Goal: Entertainment & Leisure: Consume media (video, audio)

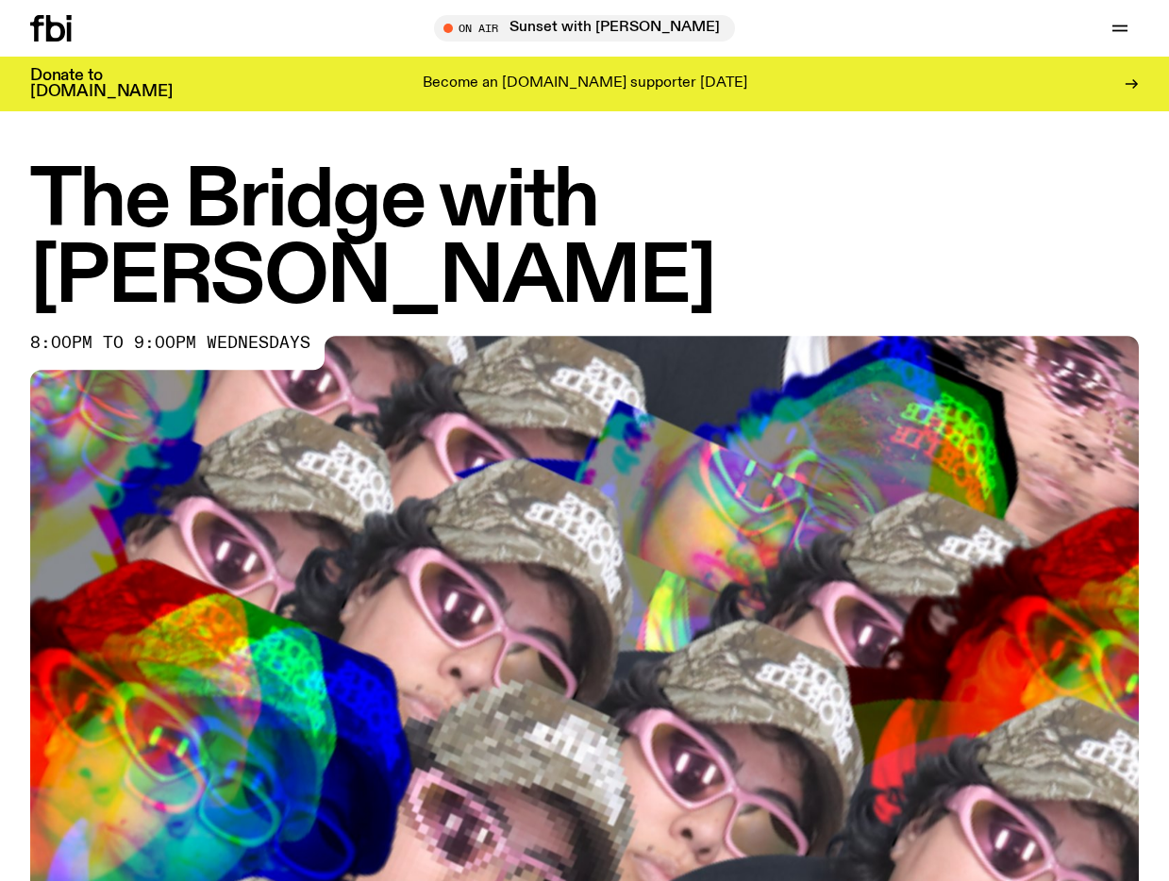
scroll to position [206, 0]
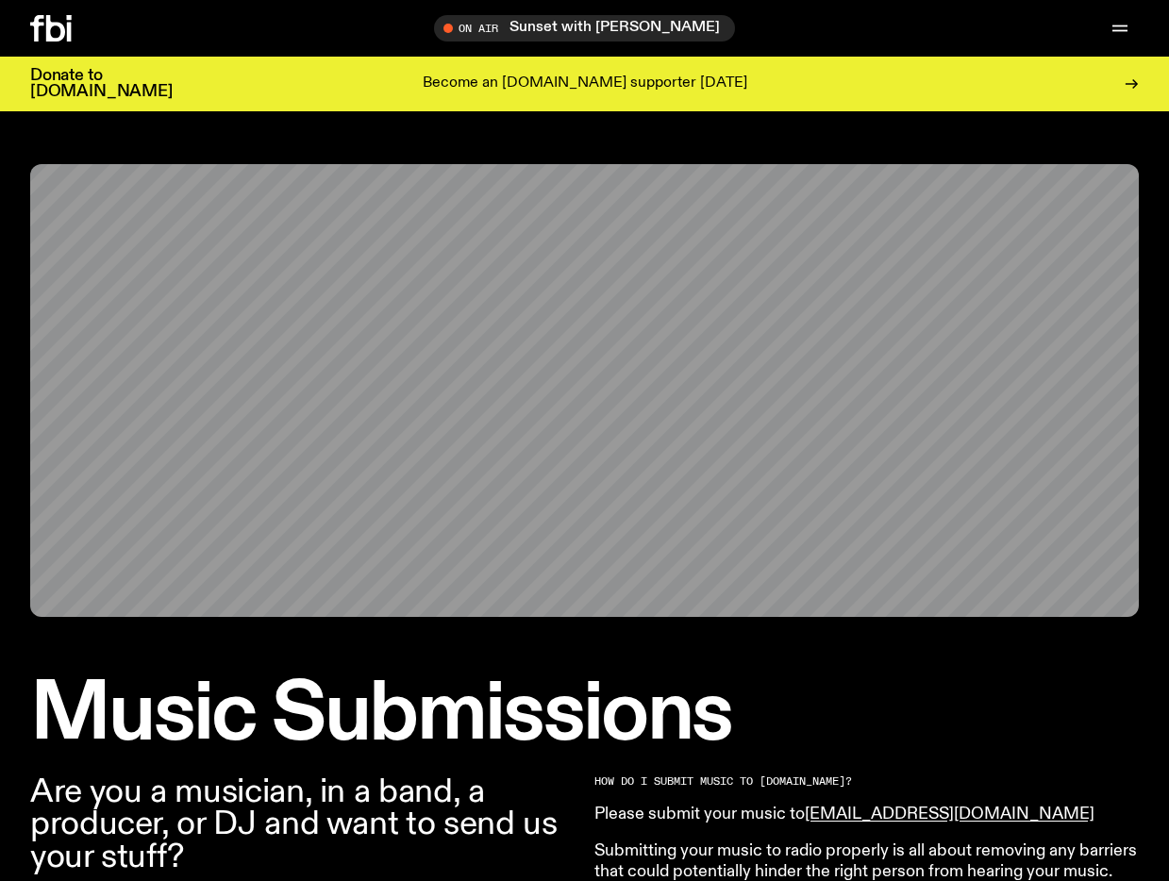
scroll to position [983, 0]
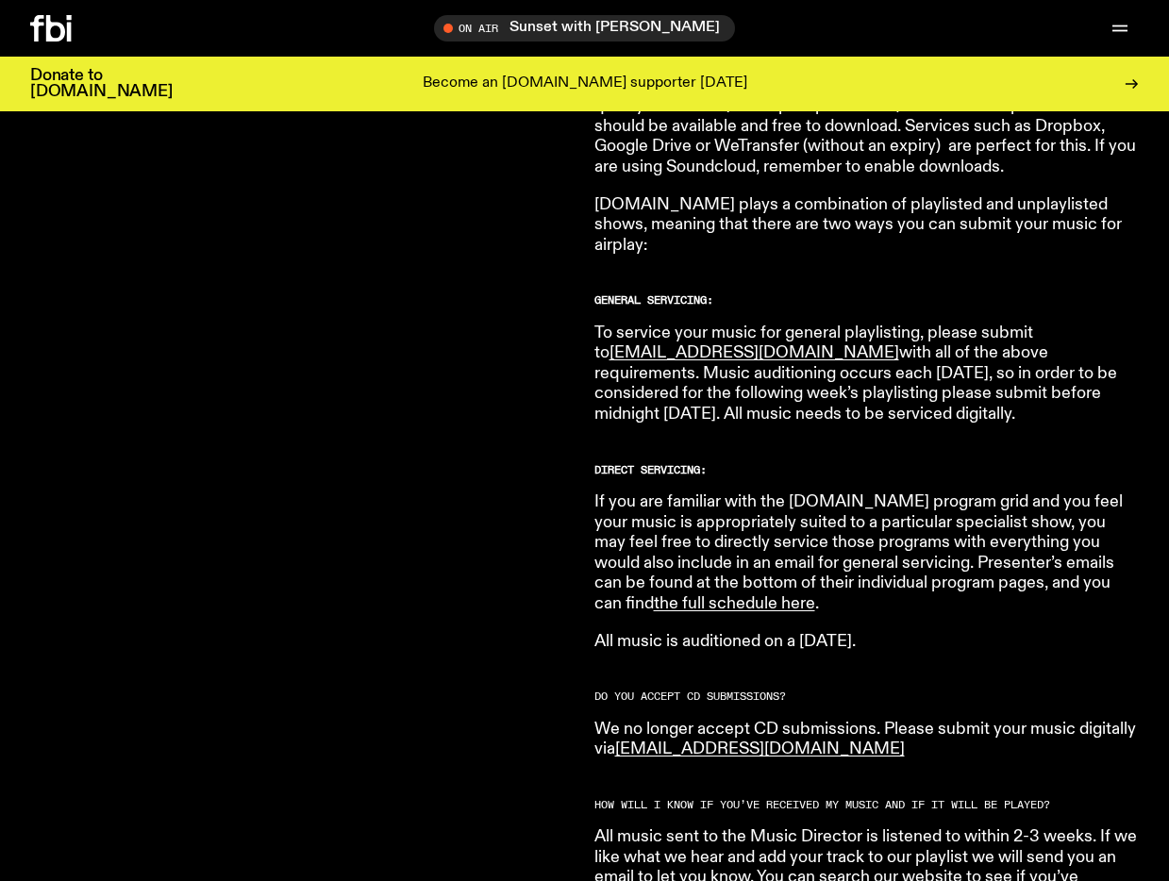
click at [889, 35] on div "On Air Sunset with [PERSON_NAME] Tune in live Support Us" at bounding box center [940, 28] width 396 height 26
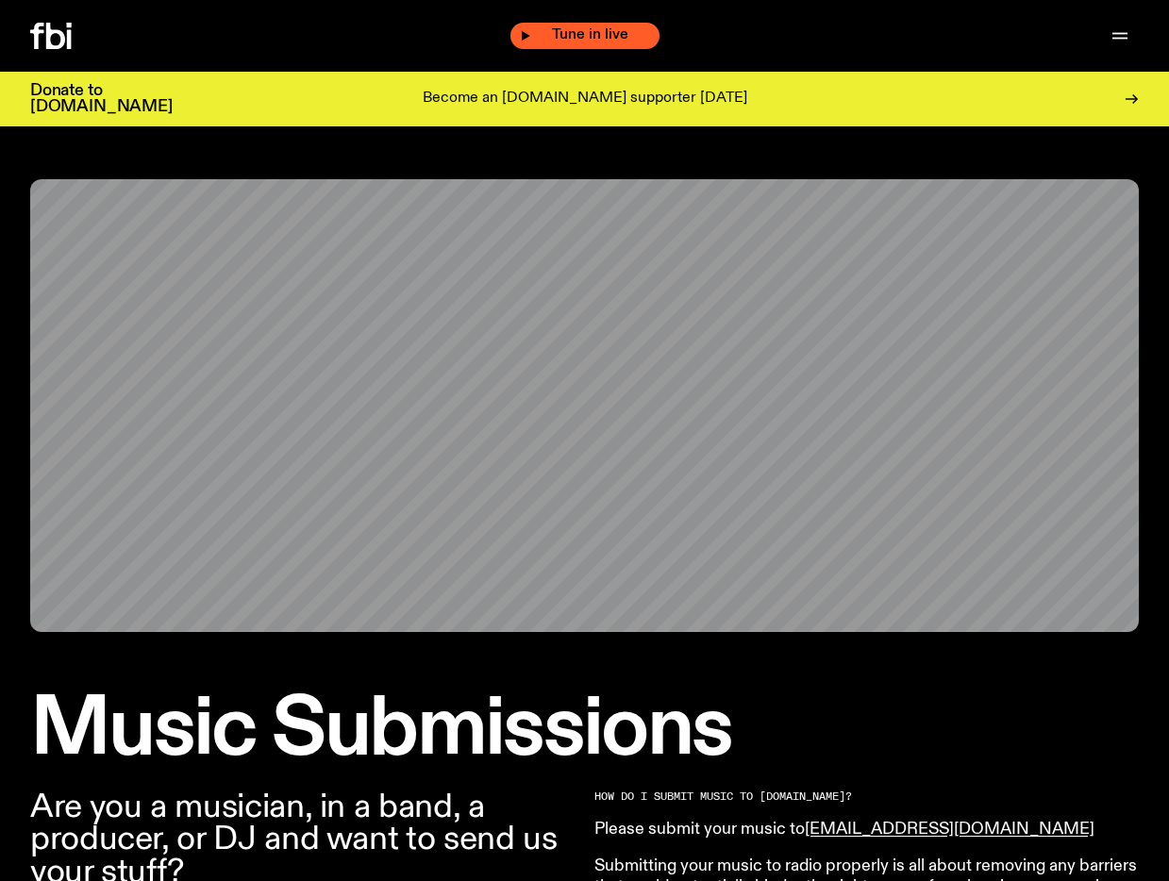
click at [593, 30] on span "Tune in live" at bounding box center [590, 35] width 119 height 14
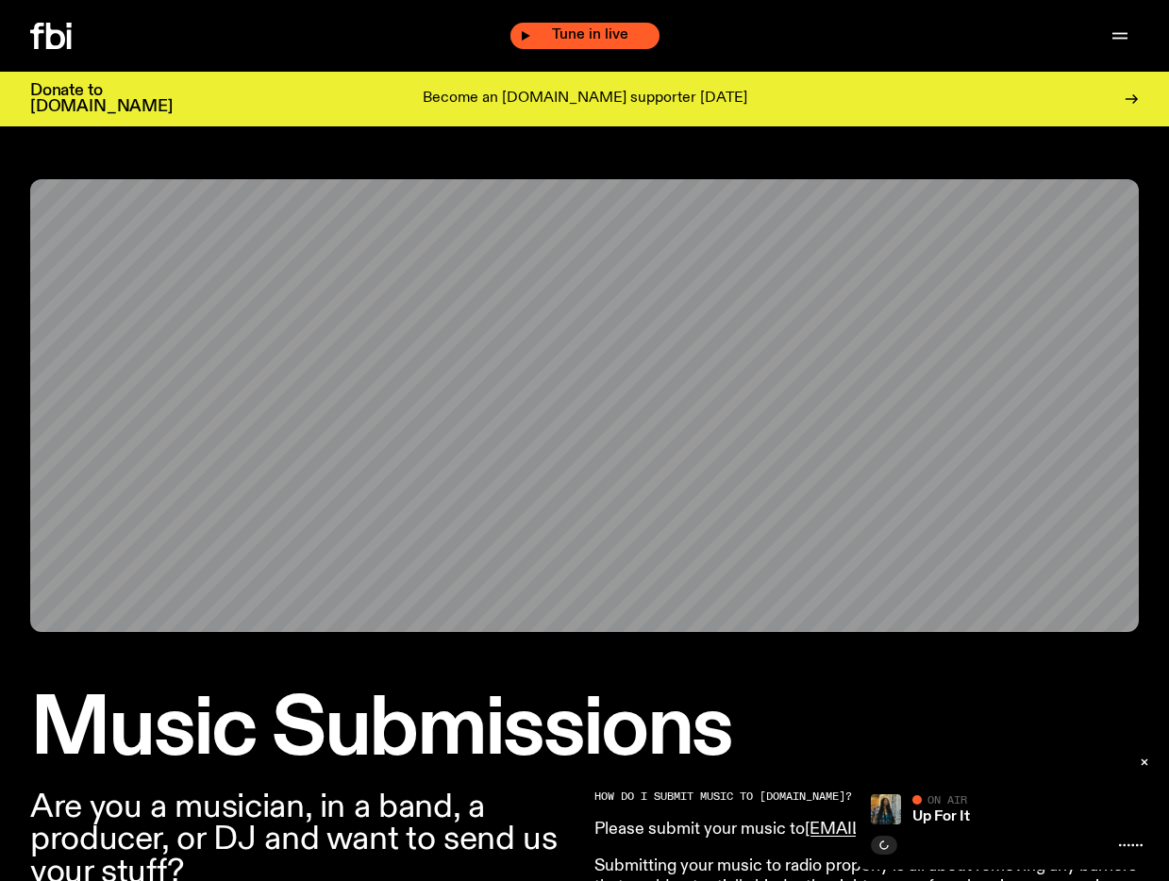
click at [523, 40] on icon "button" at bounding box center [525, 35] width 11 height 11
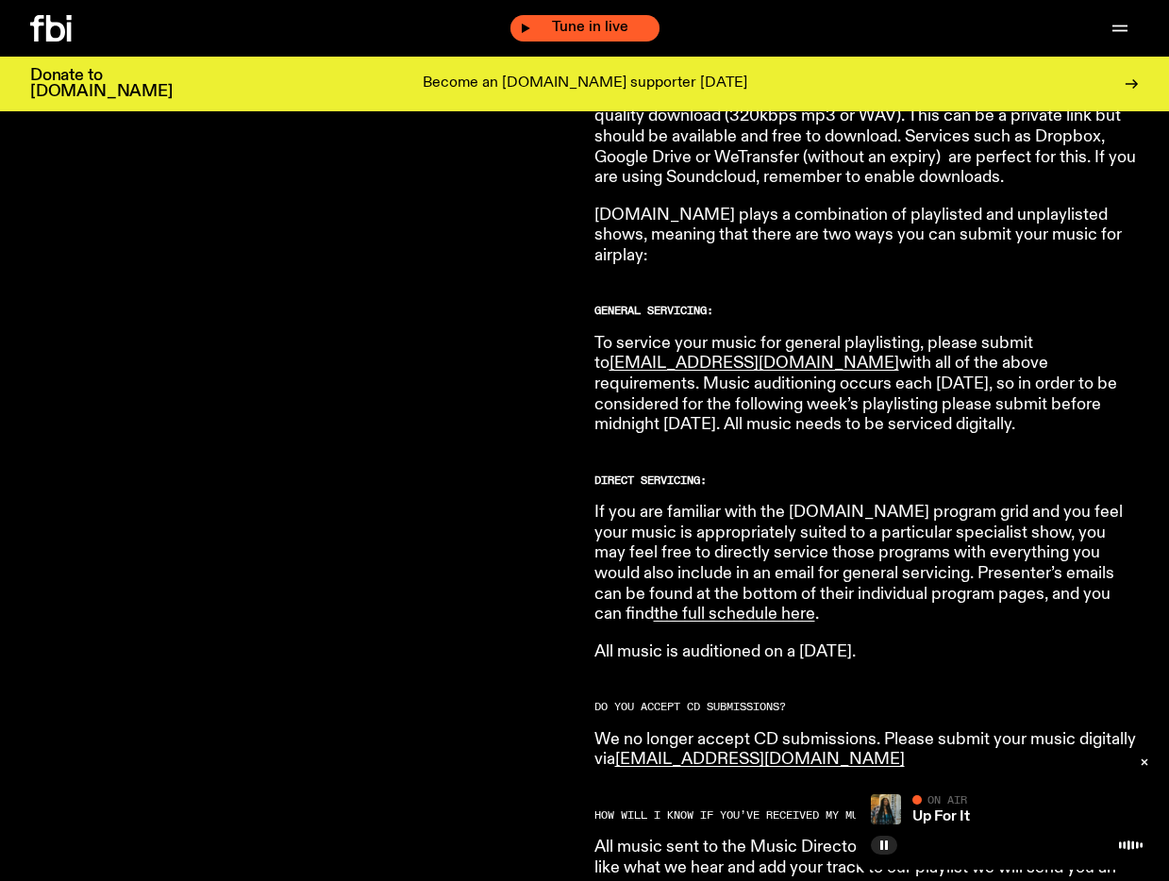
scroll to position [983, 0]
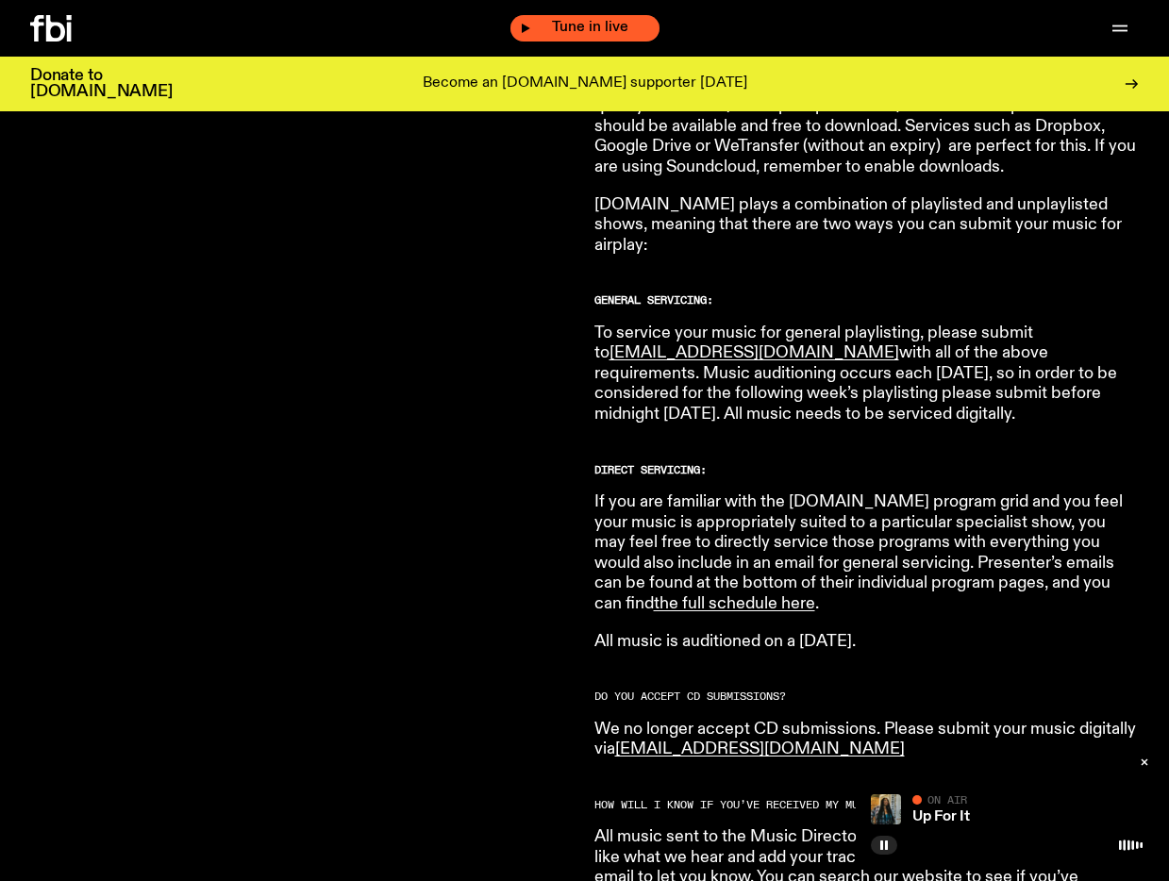
click at [597, 30] on span "Tune in live" at bounding box center [590, 28] width 119 height 14
click at [1117, 31] on icon "button" at bounding box center [1119, 31] width 15 height 0
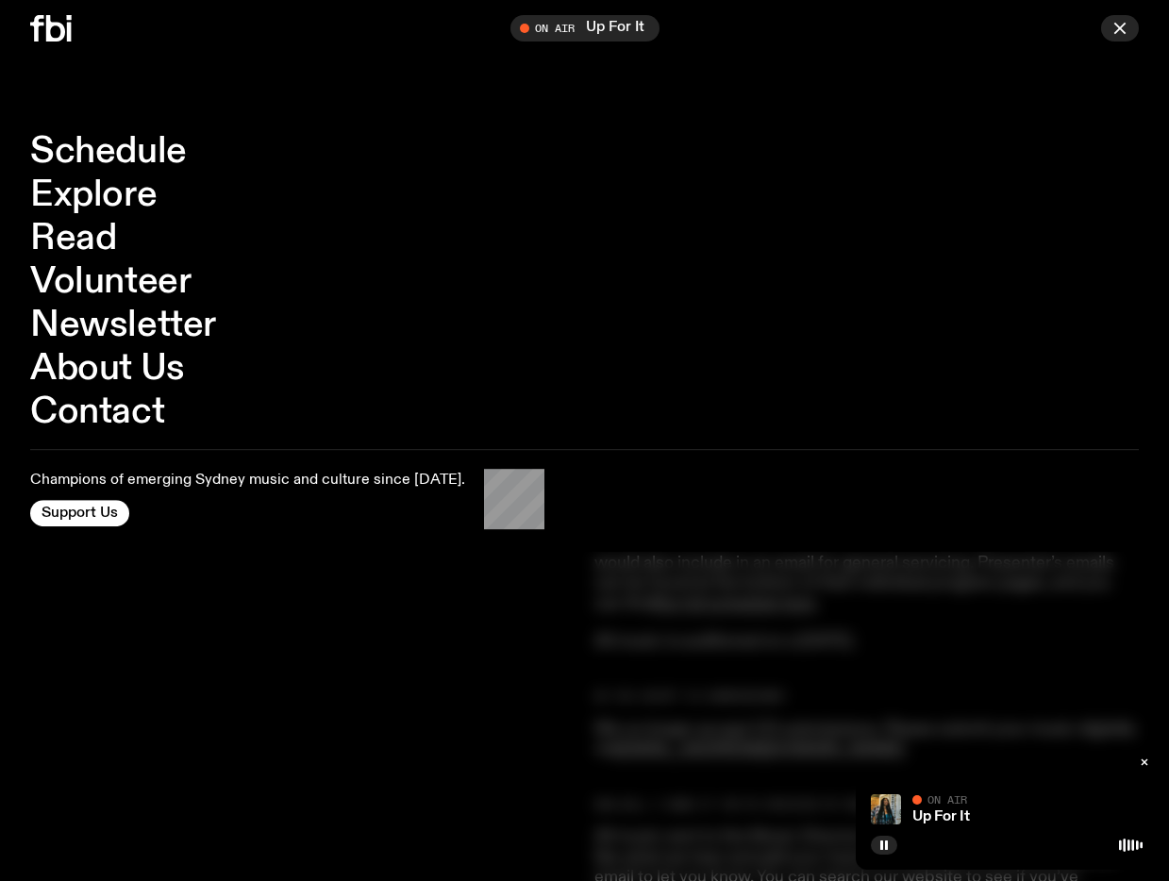
click at [1117, 30] on icon "button" at bounding box center [1119, 28] width 10 height 10
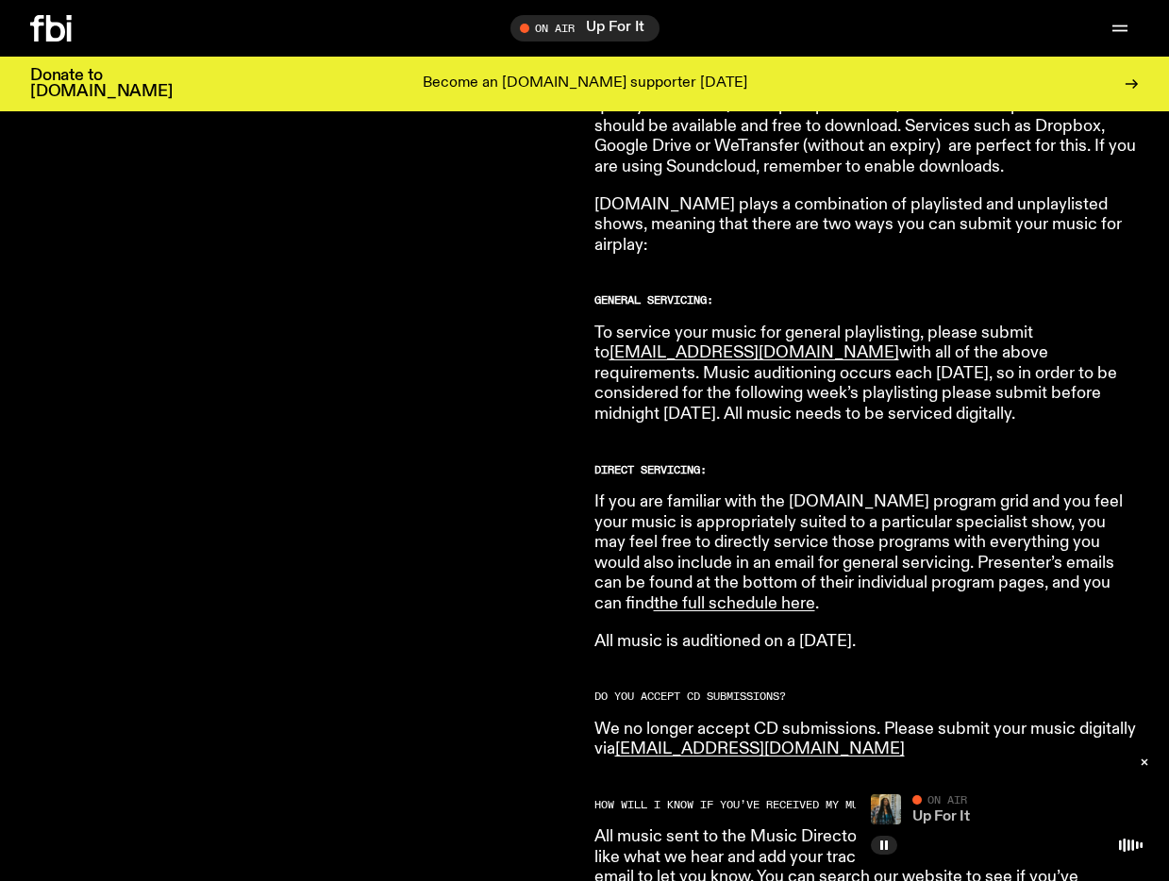
click at [945, 812] on link "Up For It" at bounding box center [941, 816] width 58 height 15
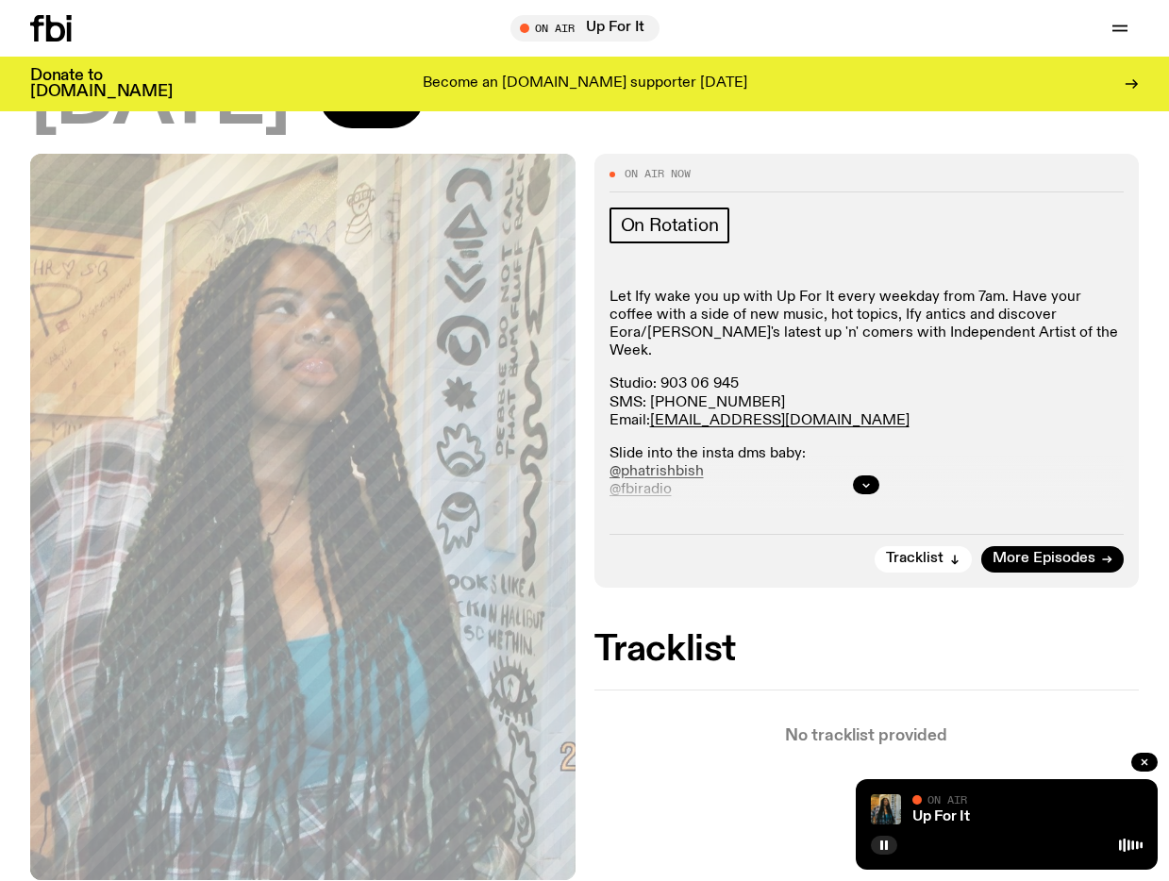
scroll to position [212, 0]
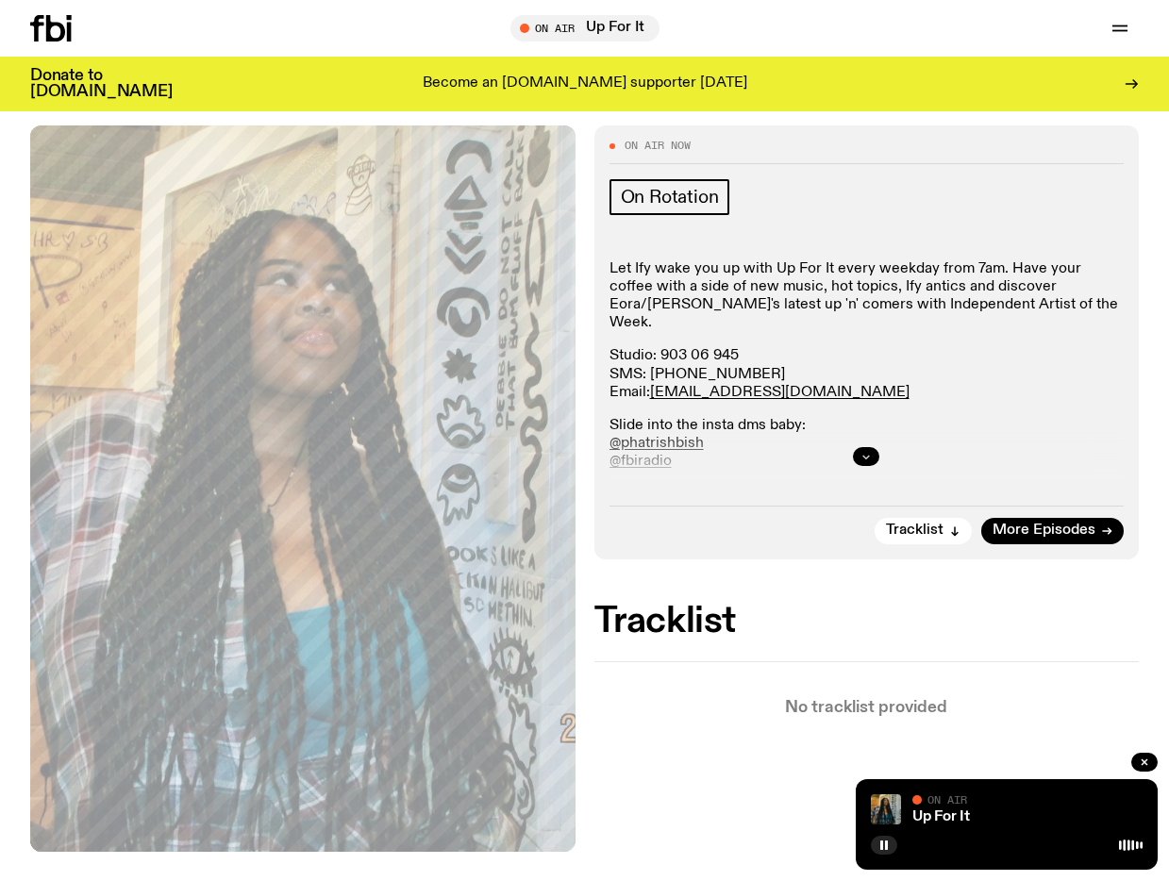
click at [860, 455] on icon "button" at bounding box center [865, 456] width 11 height 11
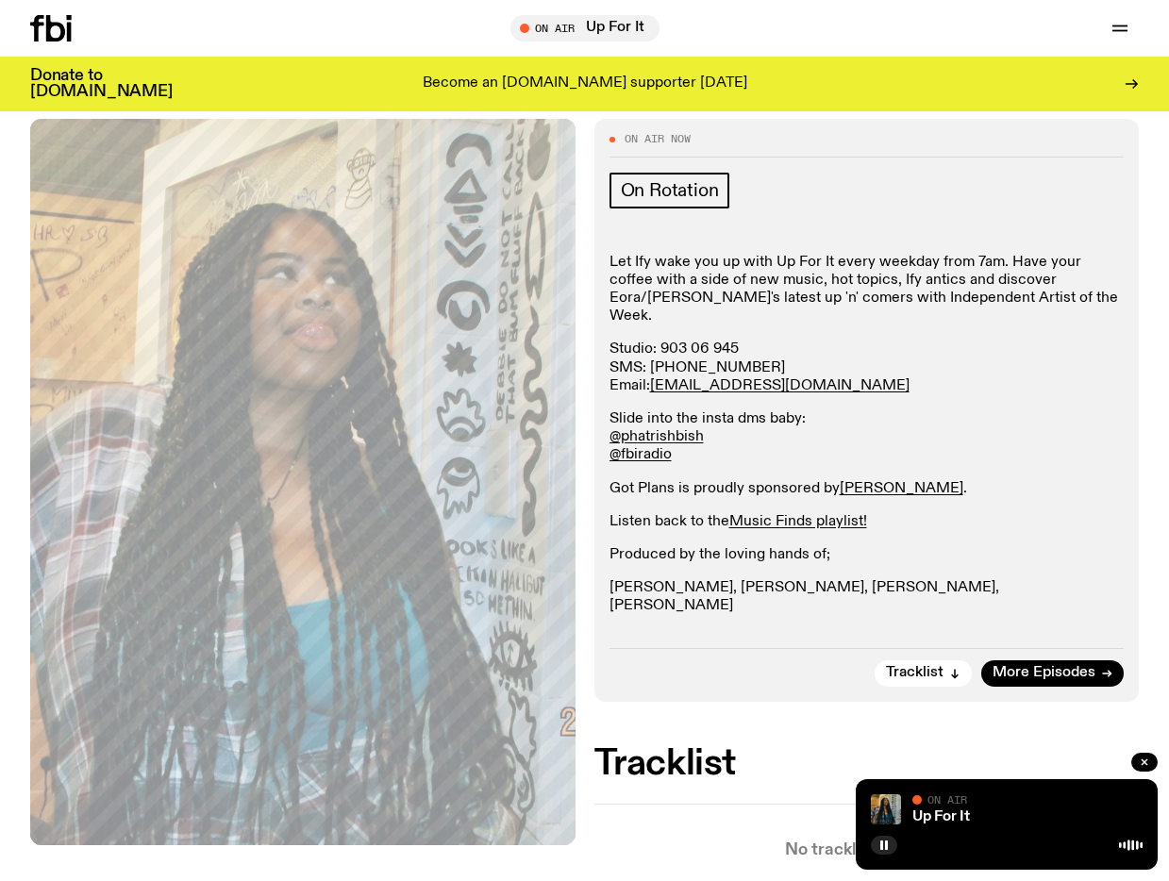
scroll to position [224, 0]
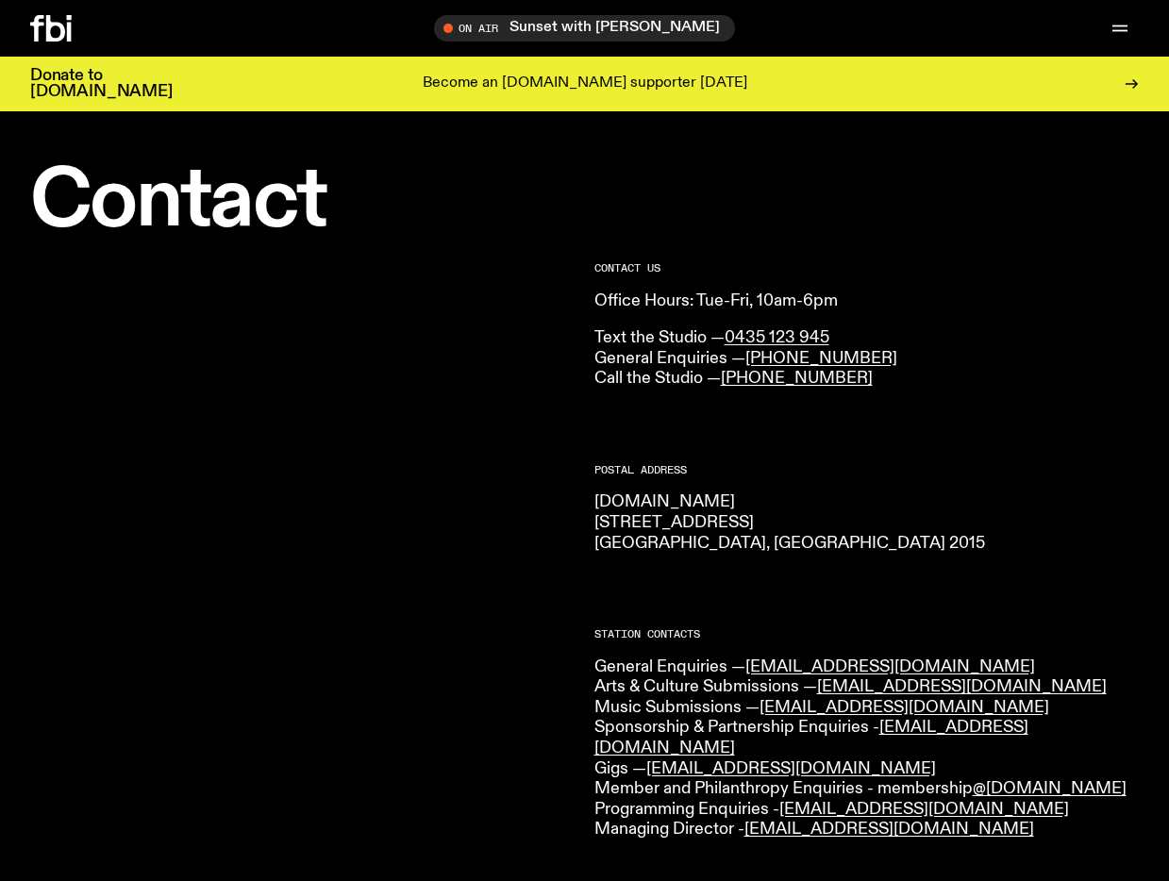
scroll to position [626, 0]
